Goal: Check status: Check status

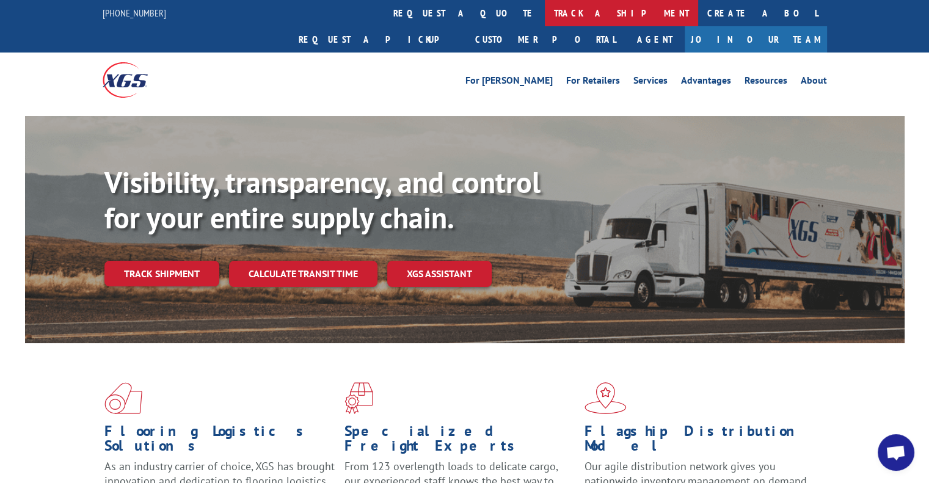
click at [545, 23] on link "track a shipment" at bounding box center [621, 13] width 153 height 26
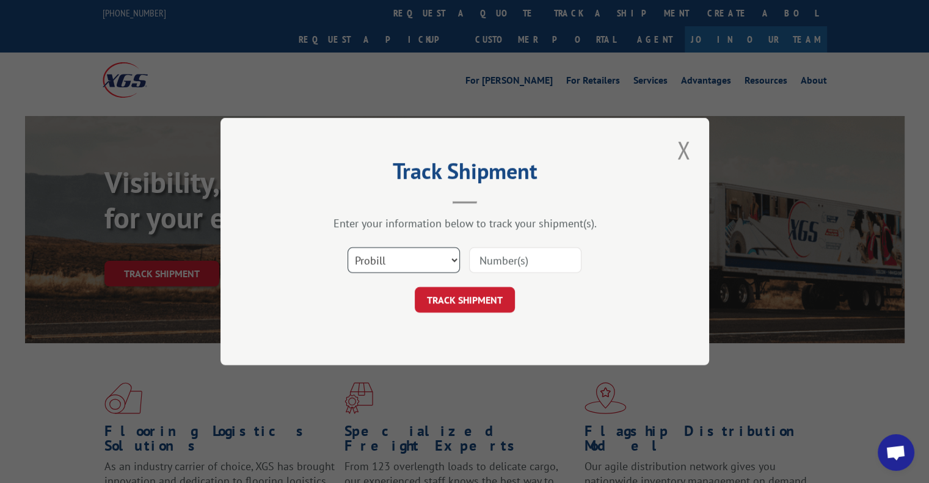
drag, startPoint x: 415, startPoint y: 263, endPoint x: 415, endPoint y: 271, distance: 7.9
click at [415, 263] on select "Select category... Probill BOL PO" at bounding box center [404, 260] width 112 height 26
select select "po"
click at [348, 247] on select "Select category... Probill BOL PO" at bounding box center [404, 260] width 112 height 26
click at [504, 255] on input at bounding box center [525, 260] width 112 height 26
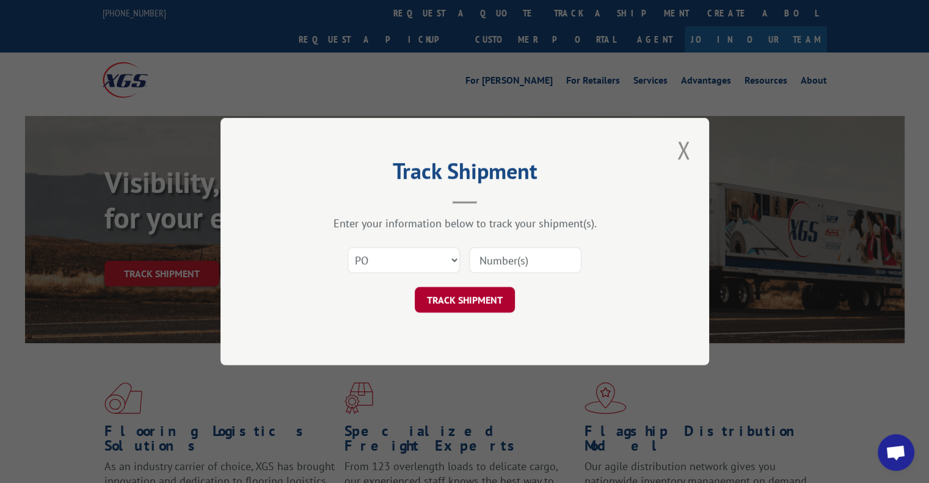
paste input "293814760"
type input "293814760"
click at [479, 297] on button "TRACK SHIPMENT" at bounding box center [465, 300] width 100 height 26
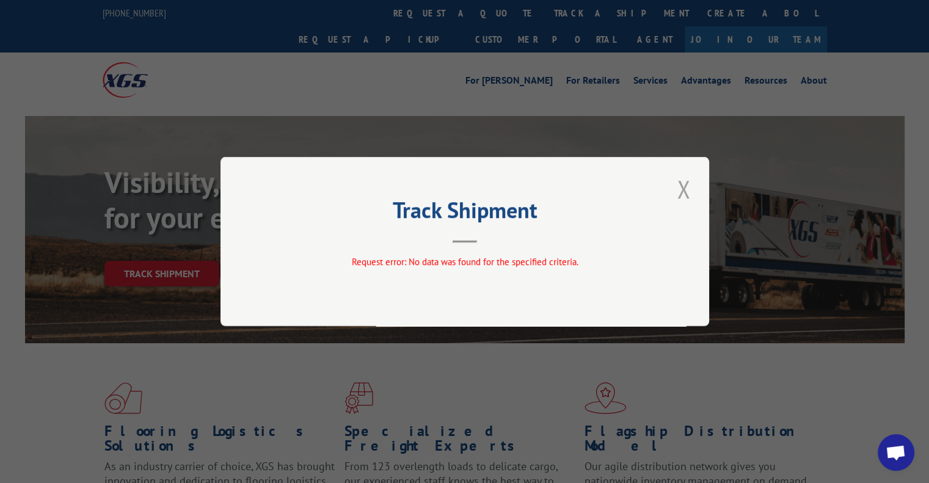
click at [689, 176] on button "Close modal" at bounding box center [683, 189] width 21 height 34
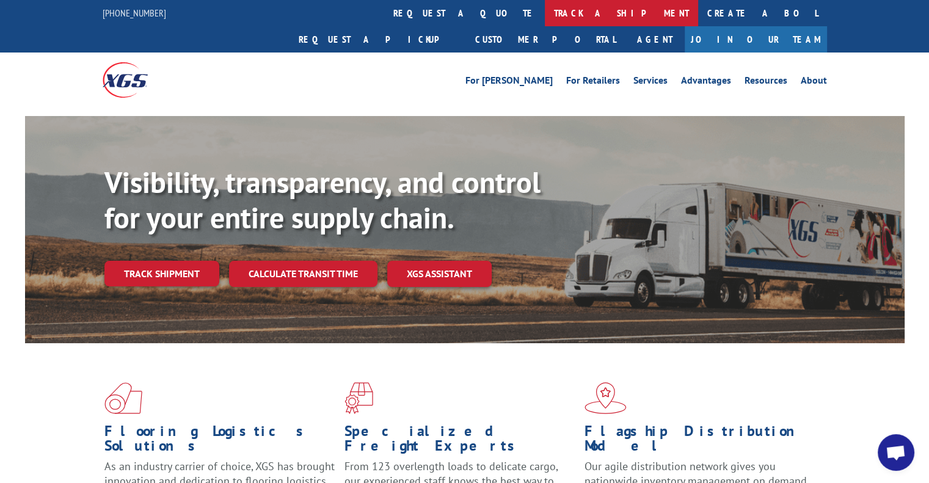
click at [545, 11] on link "track a shipment" at bounding box center [621, 13] width 153 height 26
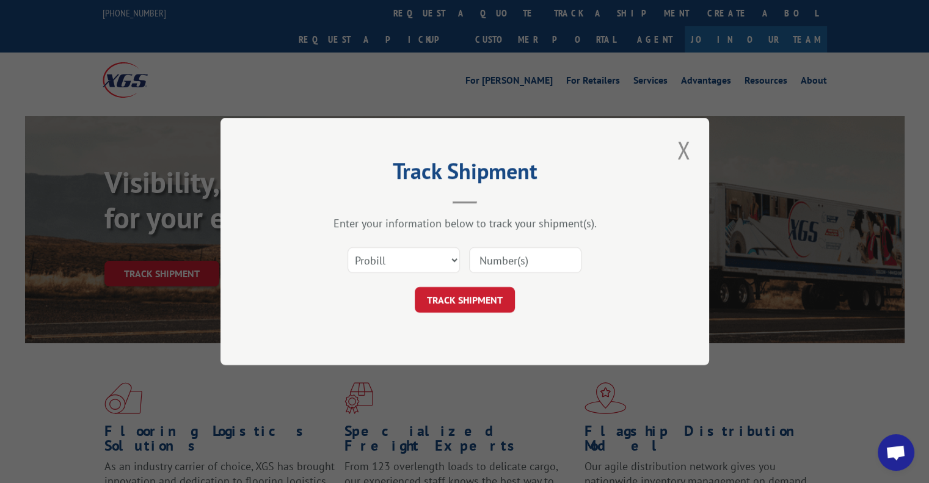
drag, startPoint x: 401, startPoint y: 246, endPoint x: 401, endPoint y: 261, distance: 15.3
click at [401, 246] on div "Select category... Probill BOL PO" at bounding box center [403, 260] width 111 height 28
drag, startPoint x: 401, startPoint y: 261, endPoint x: 401, endPoint y: 268, distance: 7.3
click at [401, 261] on select "Select category... Probill BOL PO" at bounding box center [404, 260] width 112 height 26
select select "po"
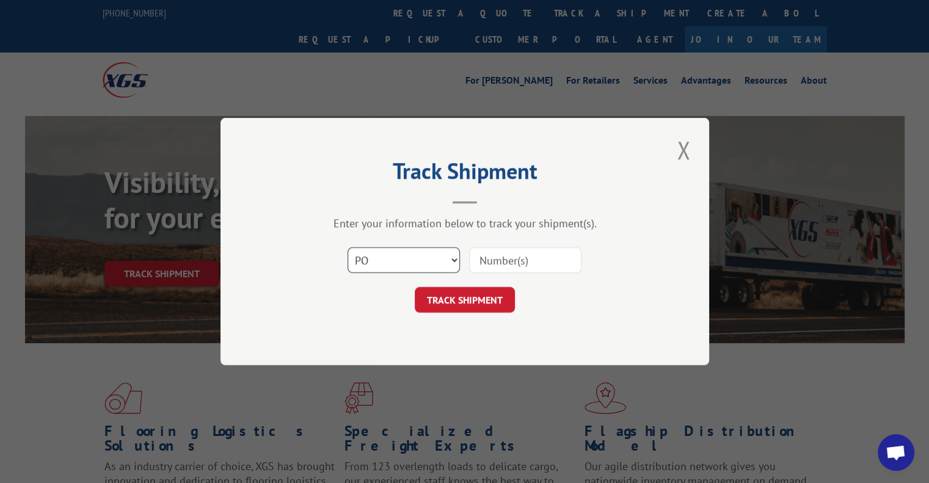
click at [348, 247] on select "Select category... Probill BOL PO" at bounding box center [404, 260] width 112 height 26
click at [506, 258] on input at bounding box center [525, 260] width 112 height 26
paste input "293801577"
type input "293801577"
click at [481, 300] on button "TRACK SHIPMENT" at bounding box center [465, 300] width 100 height 26
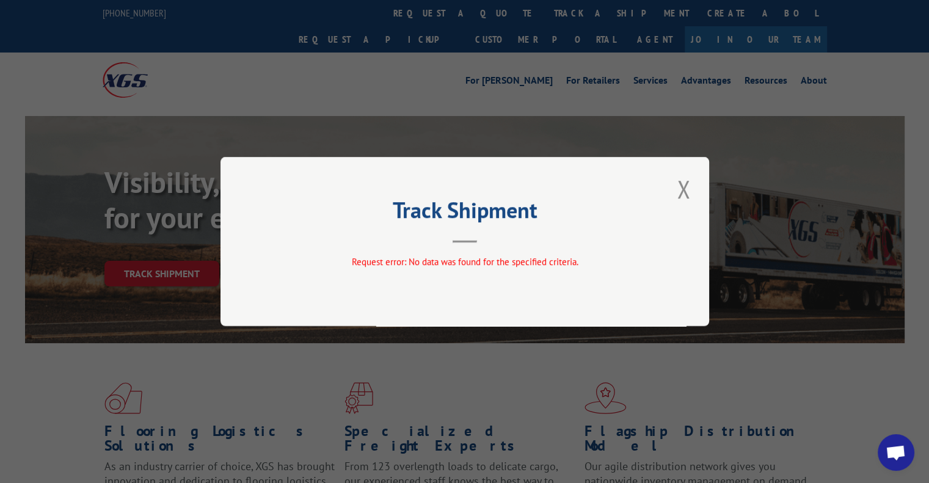
click at [669, 188] on div "Track Shipment Request error: No data was found for the specified criteria." at bounding box center [464, 241] width 489 height 169
drag, startPoint x: 682, startPoint y: 187, endPoint x: 639, endPoint y: 131, distance: 70.6
click at [682, 188] on button "Close modal" at bounding box center [683, 189] width 21 height 34
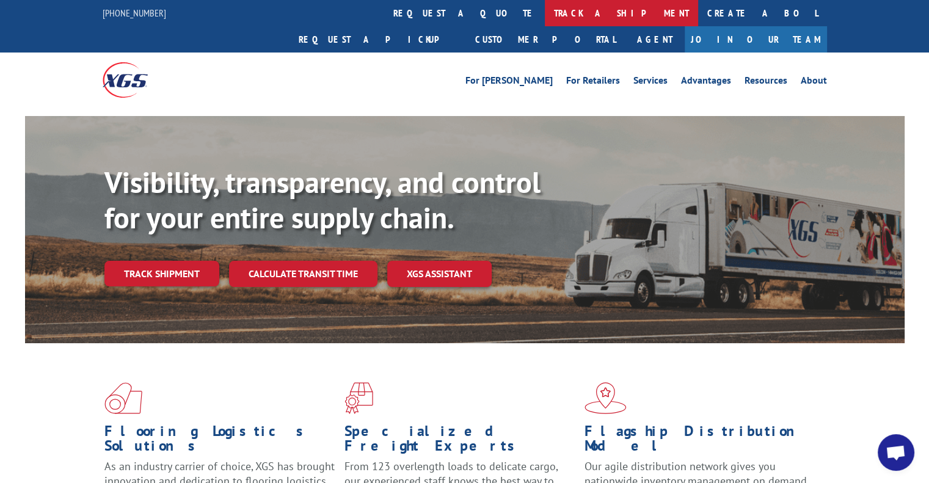
click at [545, 16] on link "track a shipment" at bounding box center [621, 13] width 153 height 26
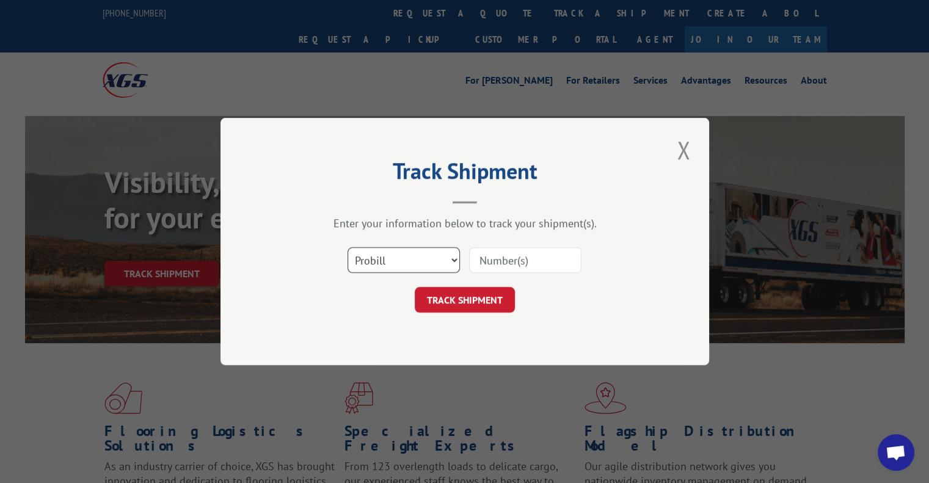
click at [434, 258] on select "Select category... Probill BOL PO" at bounding box center [404, 260] width 112 height 26
select select "po"
click at [348, 247] on select "Select category... Probill BOL PO" at bounding box center [404, 260] width 112 height 26
click at [491, 263] on input at bounding box center [525, 260] width 112 height 26
paste input "293775622"
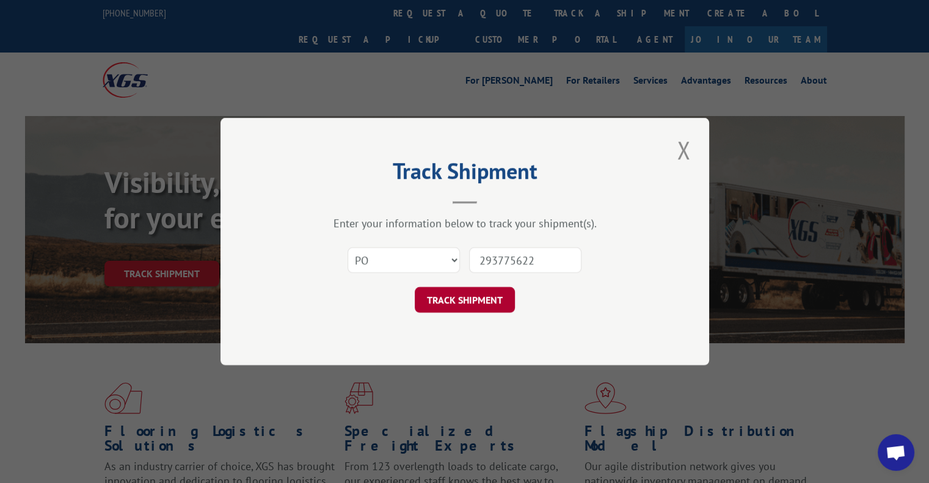
type input "293775622"
click at [478, 300] on button "TRACK SHIPMENT" at bounding box center [465, 300] width 100 height 26
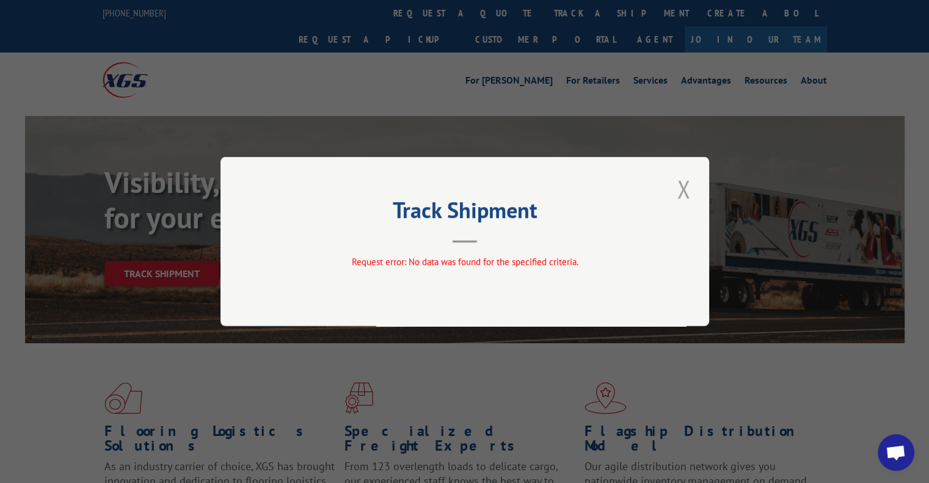
drag, startPoint x: 672, startPoint y: 195, endPoint x: 679, endPoint y: 187, distance: 10.4
click at [672, 194] on div "Track Shipment Request error: No data was found for the specified criteria." at bounding box center [464, 241] width 489 height 169
click at [684, 187] on button "Close modal" at bounding box center [683, 189] width 21 height 34
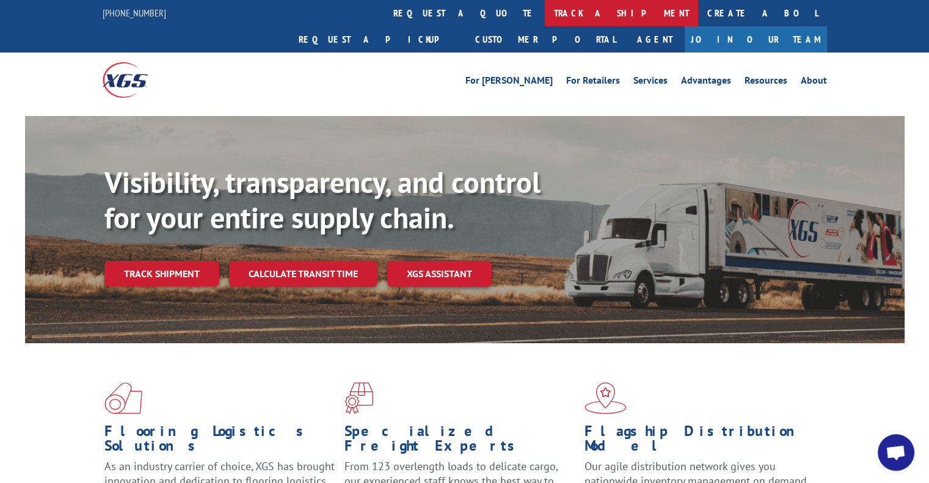
click at [545, 19] on link "track a shipment" at bounding box center [621, 13] width 153 height 26
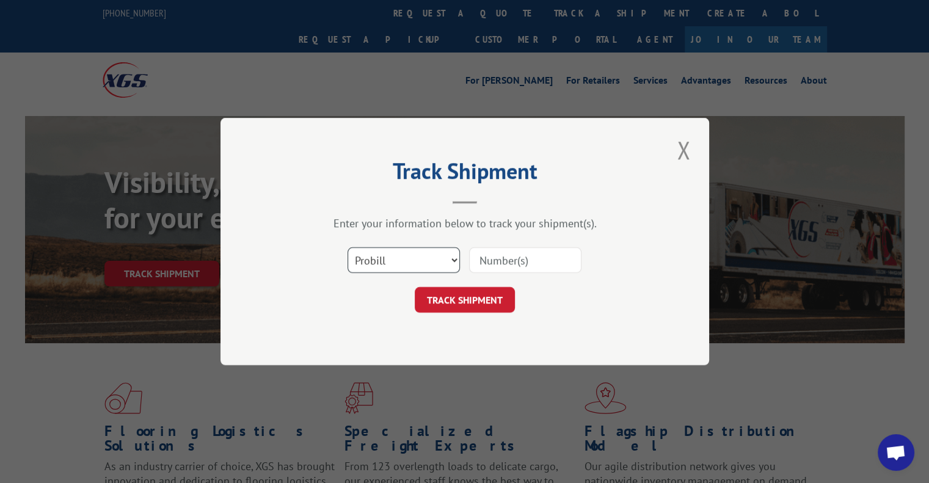
drag, startPoint x: 415, startPoint y: 264, endPoint x: 414, endPoint y: 271, distance: 6.8
click at [415, 265] on select "Select category... Probill BOL PO" at bounding box center [404, 260] width 112 height 26
click at [348, 247] on select "Select category... Probill BOL PO" at bounding box center [404, 260] width 112 height 26
click at [396, 262] on select "Select category... Probill BOL PO" at bounding box center [404, 260] width 112 height 26
select select "po"
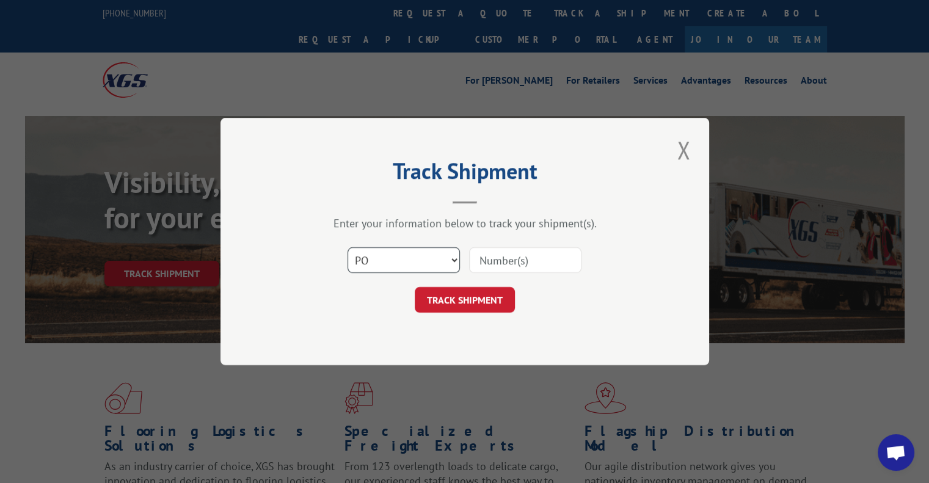
click at [348, 247] on select "Select category... Probill BOL PO" at bounding box center [404, 260] width 112 height 26
drag, startPoint x: 519, startPoint y: 269, endPoint x: 509, endPoint y: 287, distance: 20.2
click at [519, 269] on input at bounding box center [525, 260] width 112 height 26
paste input "293769627"
type input "293769627"
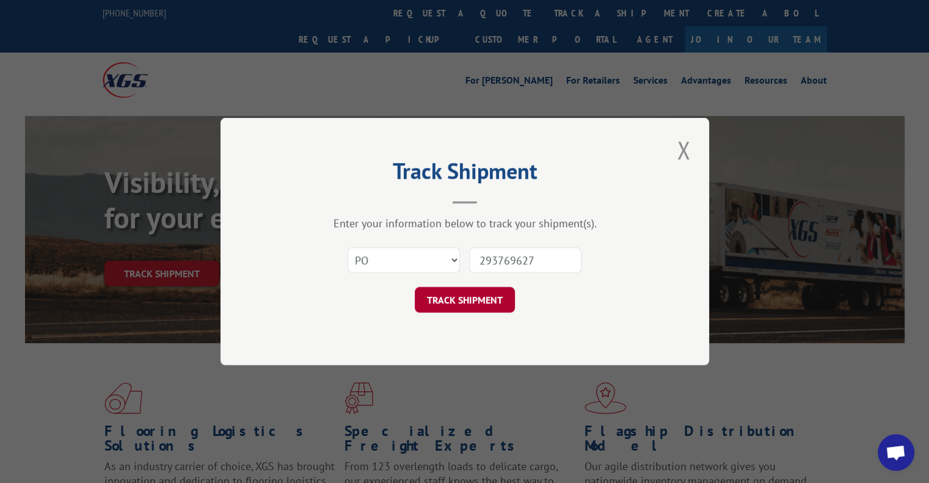
click at [467, 312] on button "TRACK SHIPMENT" at bounding box center [465, 300] width 100 height 26
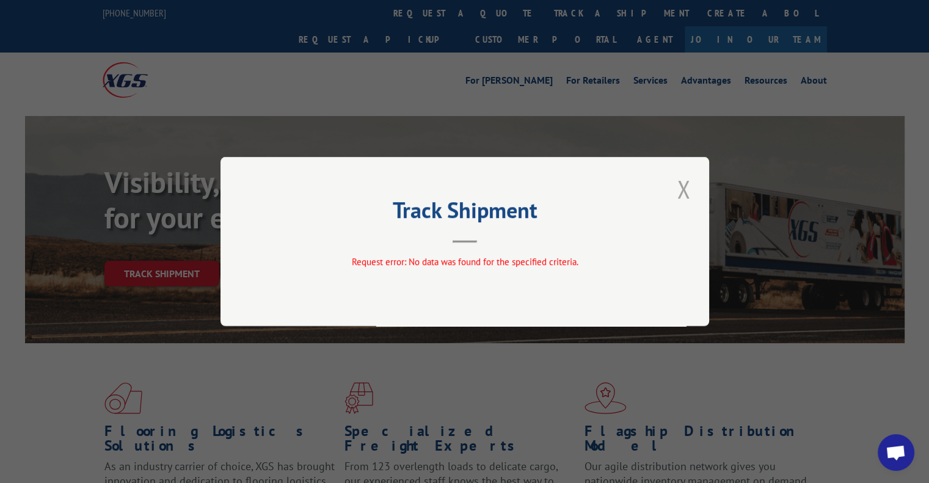
click at [675, 195] on button "Close modal" at bounding box center [683, 189] width 21 height 34
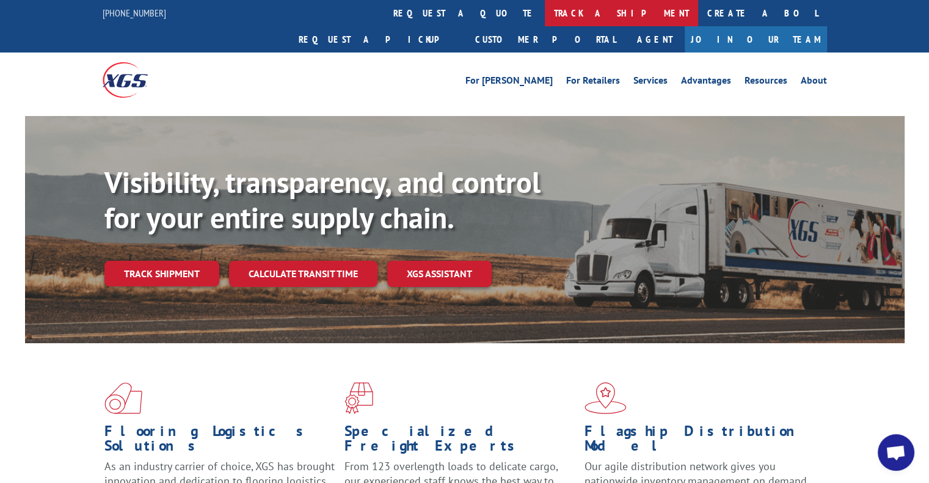
click at [545, 22] on link "track a shipment" at bounding box center [621, 13] width 153 height 26
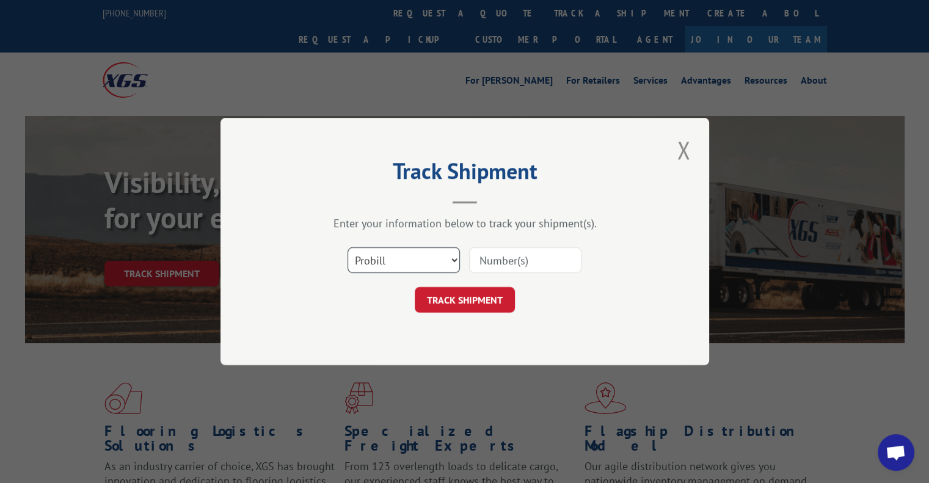
click at [426, 256] on select "Select category... Probill BOL PO" at bounding box center [404, 260] width 112 height 26
select select "po"
click at [348, 247] on select "Select category... Probill BOL PO" at bounding box center [404, 260] width 112 height 26
click at [559, 258] on input at bounding box center [525, 260] width 112 height 26
paste input "293806257"
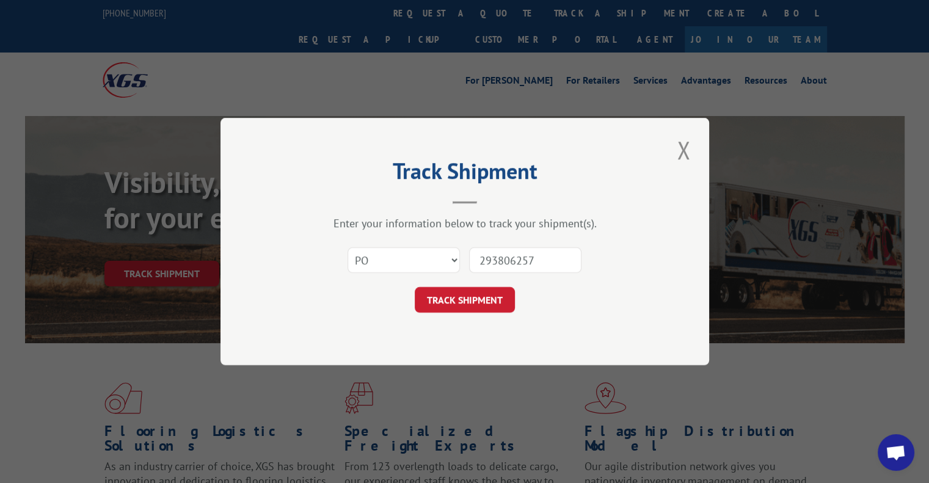
type input "293806257"
click at [508, 283] on form "Select category... Probill BOL PO 293806257 TRACK SHIPMENT" at bounding box center [465, 276] width 366 height 73
click at [491, 299] on button "TRACK SHIPMENT" at bounding box center [465, 300] width 100 height 26
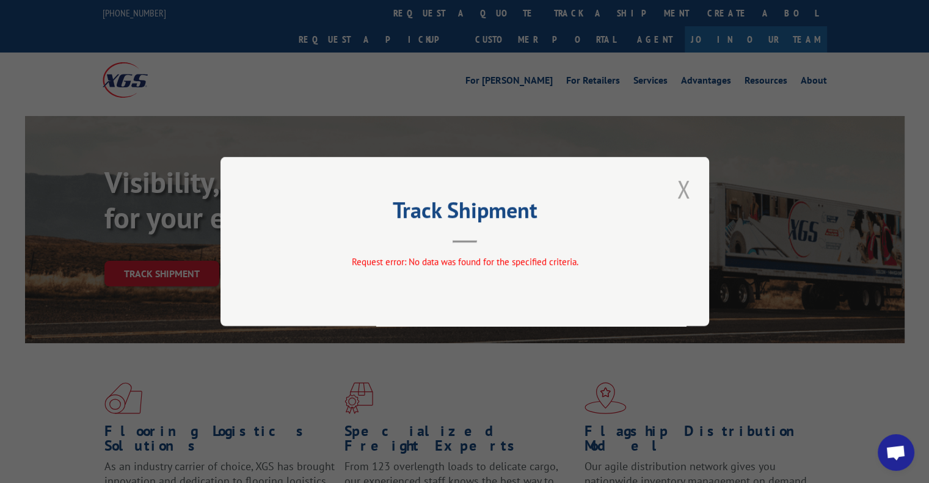
click at [686, 191] on button "Close modal" at bounding box center [683, 189] width 21 height 34
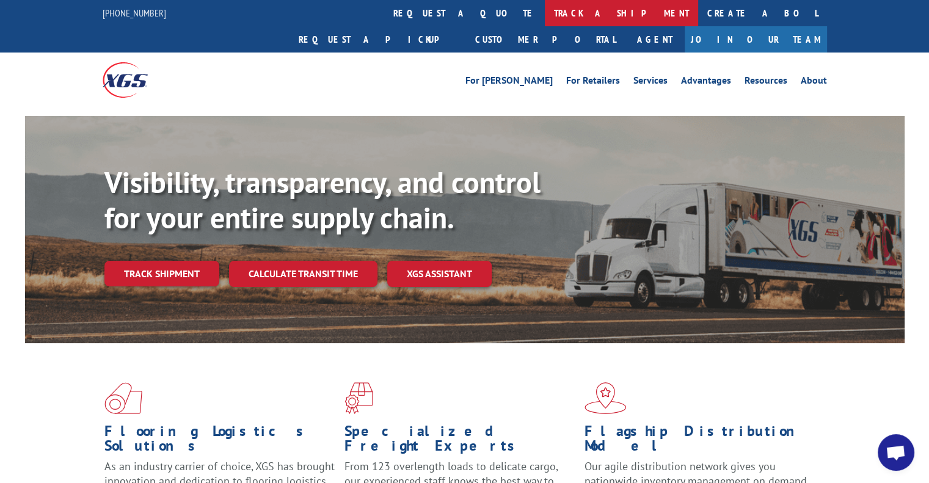
click at [545, 4] on link "track a shipment" at bounding box center [621, 13] width 153 height 26
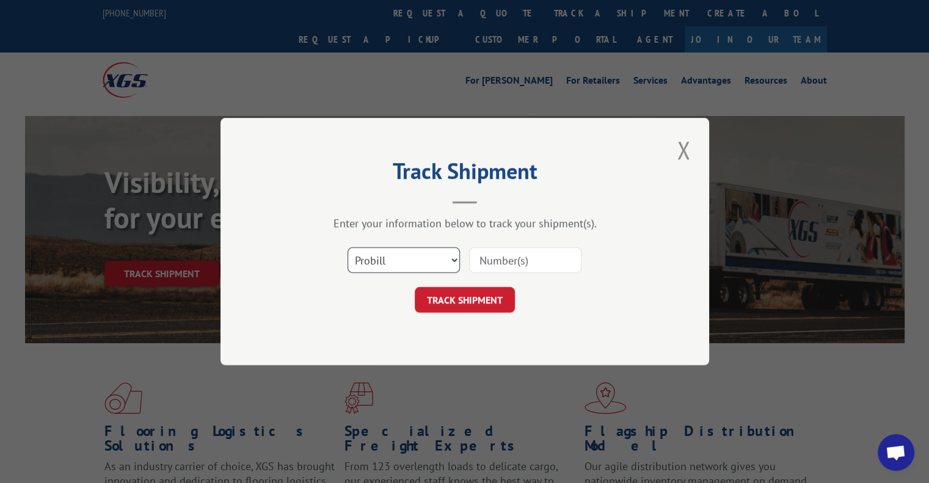
click at [366, 268] on select "Select category... Probill BOL PO" at bounding box center [404, 260] width 112 height 26
select select "po"
click at [348, 247] on select "Select category... Probill BOL PO" at bounding box center [404, 260] width 112 height 26
click at [527, 269] on input at bounding box center [525, 260] width 112 height 26
paste input "293786633"
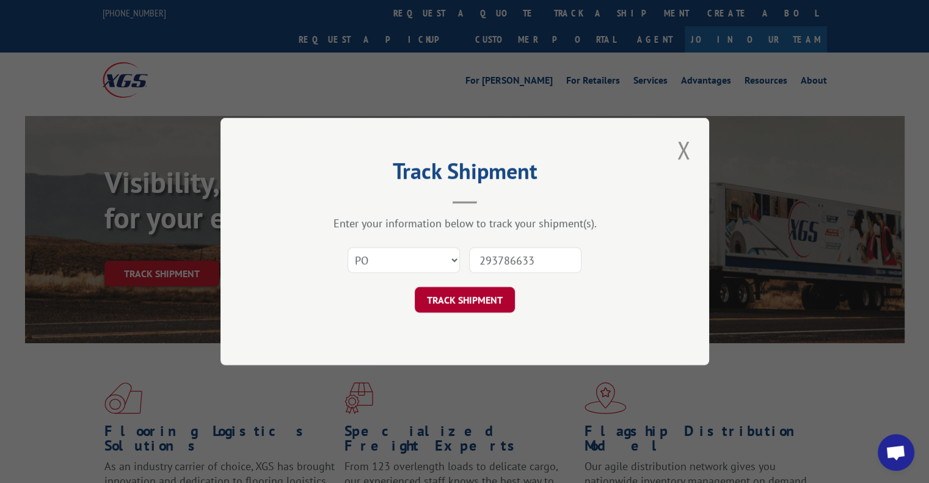
type input "293786633"
click at [491, 295] on button "TRACK SHIPMENT" at bounding box center [465, 300] width 100 height 26
